Goal: Find specific page/section: Find specific page/section

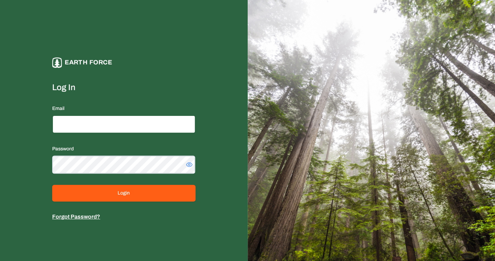
click at [133, 115] on input "Email" at bounding box center [123, 124] width 143 height 18
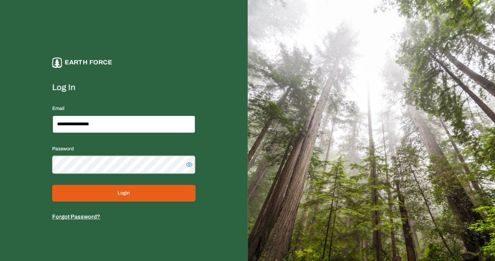
type input "**********"
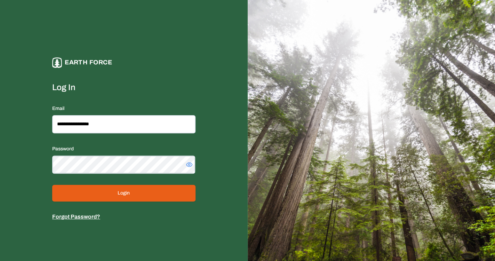
click at [99, 185] on button "Login" at bounding box center [123, 193] width 143 height 17
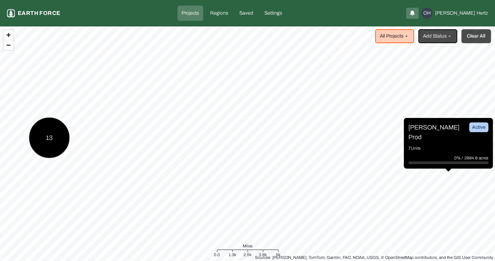
click at [472, 39] on button "Clear All" at bounding box center [476, 36] width 30 height 14
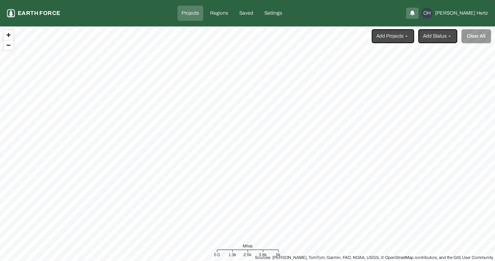
click at [400, 38] on html "Projects Earth force Projects Regions Saved Settings OH [PERSON_NAME] Add Proje…" at bounding box center [247, 130] width 495 height 261
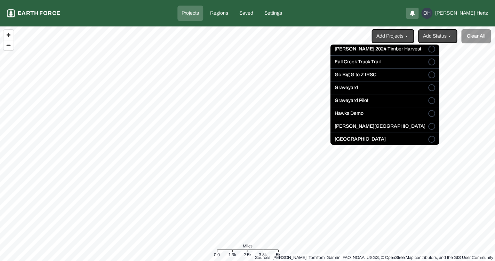
scroll to position [109, 0]
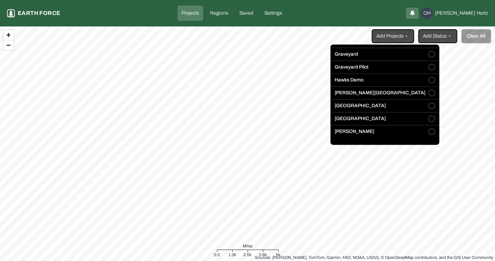
click at [405, 115] on div "[GEOGRAPHIC_DATA]" at bounding box center [384, 120] width 109 height 10
click at [428, 117] on button "[GEOGRAPHIC_DATA]" at bounding box center [431, 118] width 7 height 7
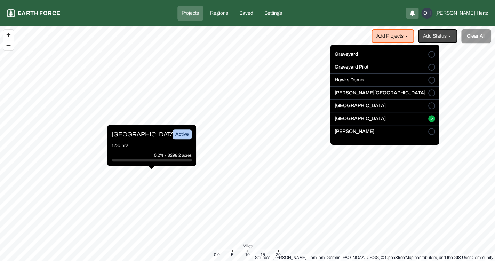
click at [123, 133] on html "Projects Earth force Projects Regions Saved Settings OH [PERSON_NAME] Add Proje…" at bounding box center [247, 130] width 495 height 261
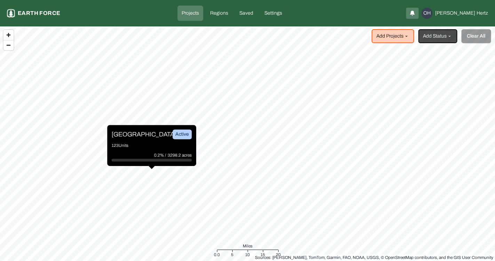
click at [122, 134] on p "[GEOGRAPHIC_DATA]" at bounding box center [138, 134] width 52 height 10
